Goal: Navigation & Orientation: Find specific page/section

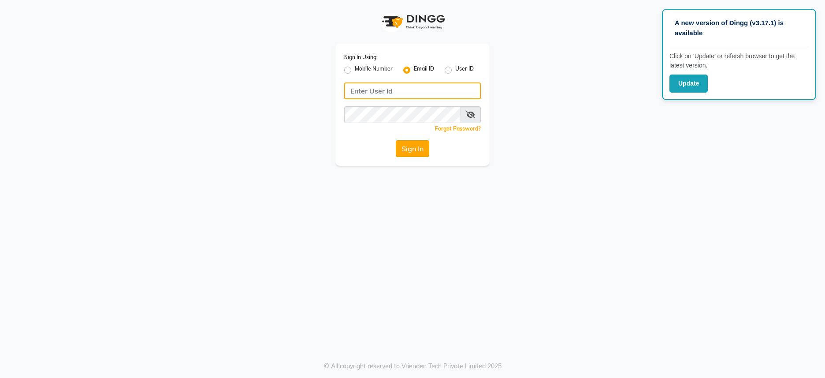
type input "[EMAIL_ADDRESS][DOMAIN_NAME]"
click at [417, 145] on button "Sign In" at bounding box center [412, 148] width 33 height 17
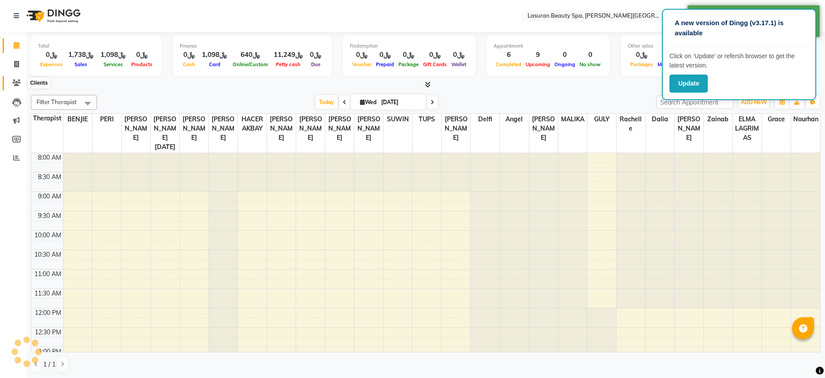
select select "en"
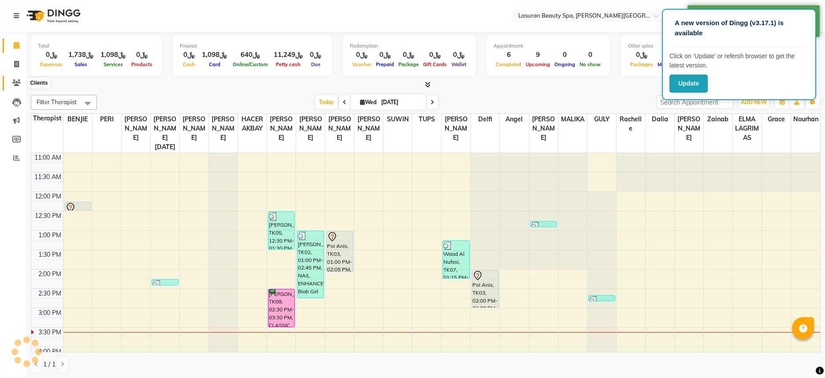
click at [18, 84] on icon at bounding box center [16, 82] width 8 height 7
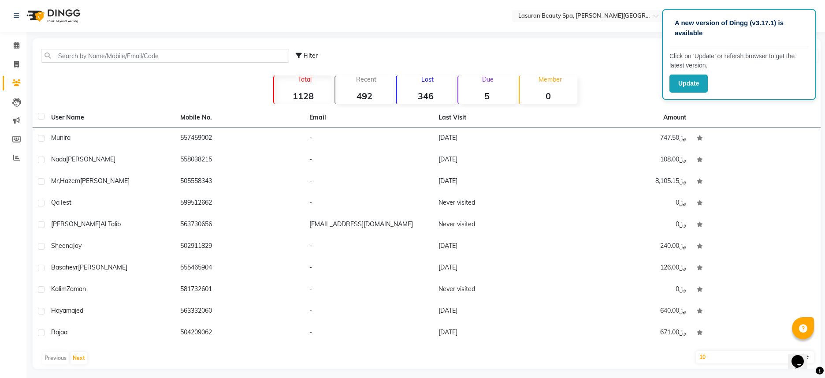
scroll to position [4, 0]
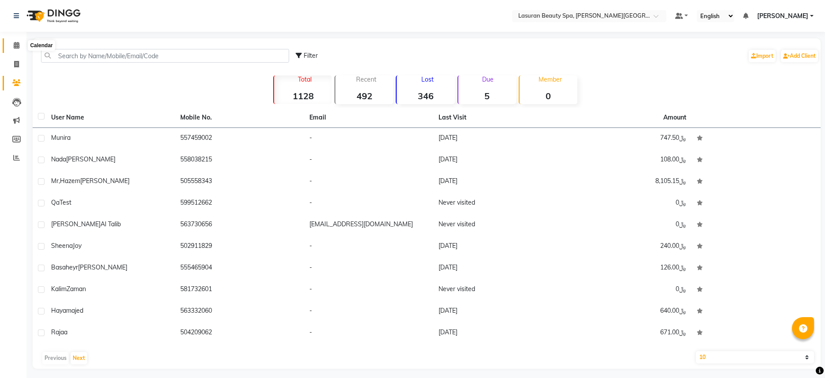
drag, startPoint x: 15, startPoint y: 48, endPoint x: 19, endPoint y: 50, distance: 4.5
click at [15, 48] on icon at bounding box center [17, 45] width 6 height 7
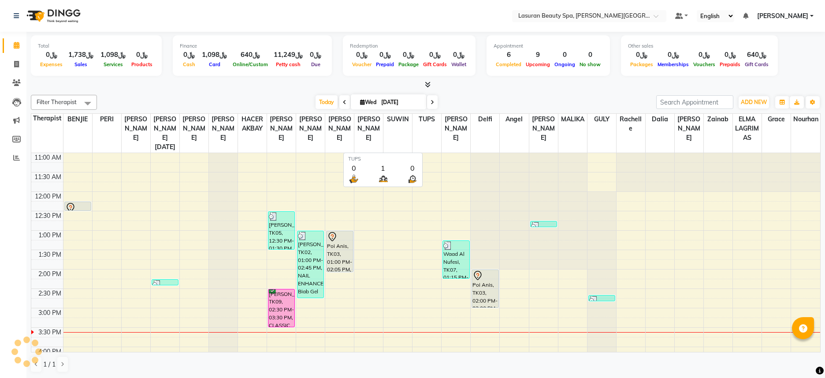
scroll to position [0, 0]
click at [13, 121] on icon at bounding box center [16, 119] width 7 height 7
